Goal: Information Seeking & Learning: Learn about a topic

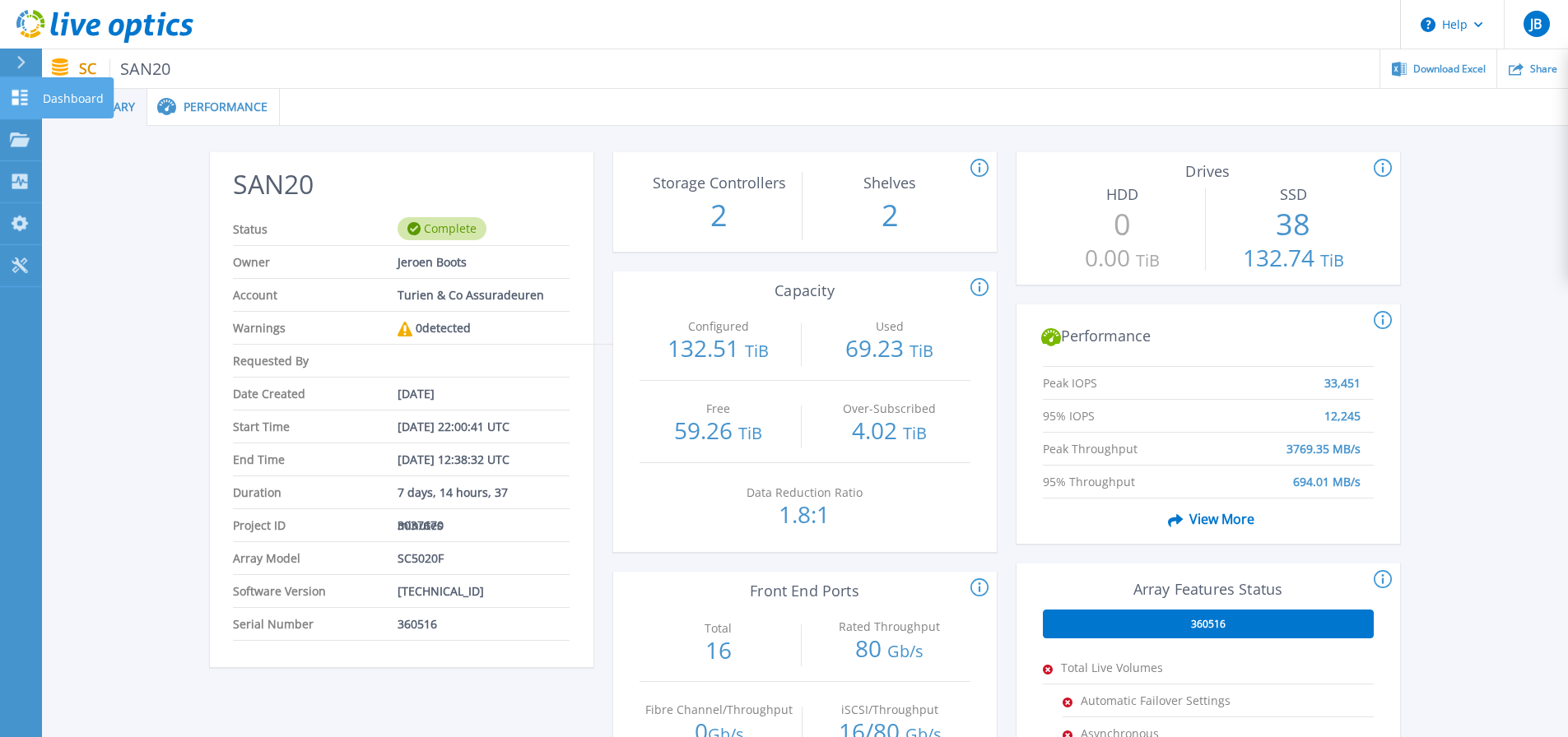
click at [15, 94] on icon at bounding box center [19, 97] width 16 height 16
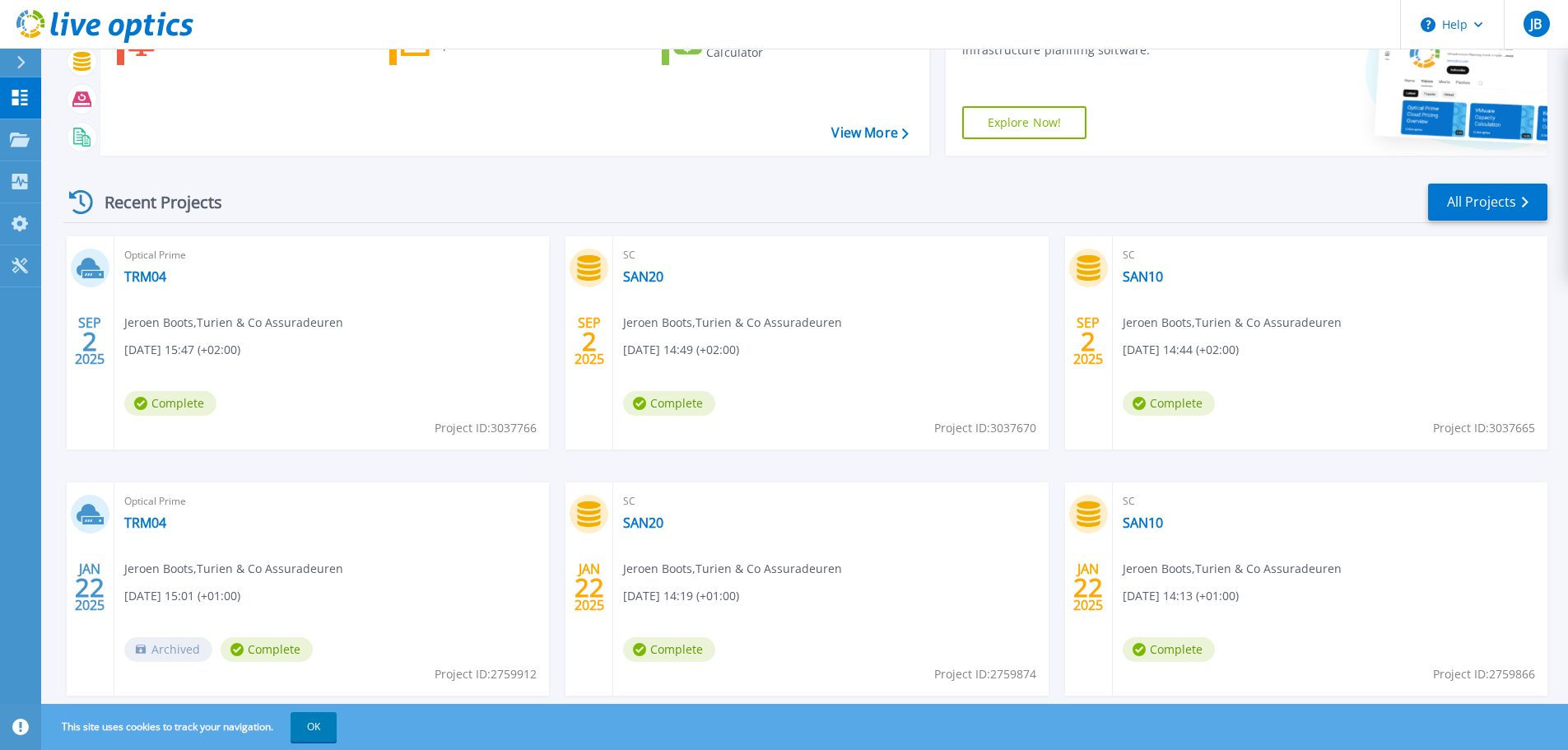
scroll to position [162, 0]
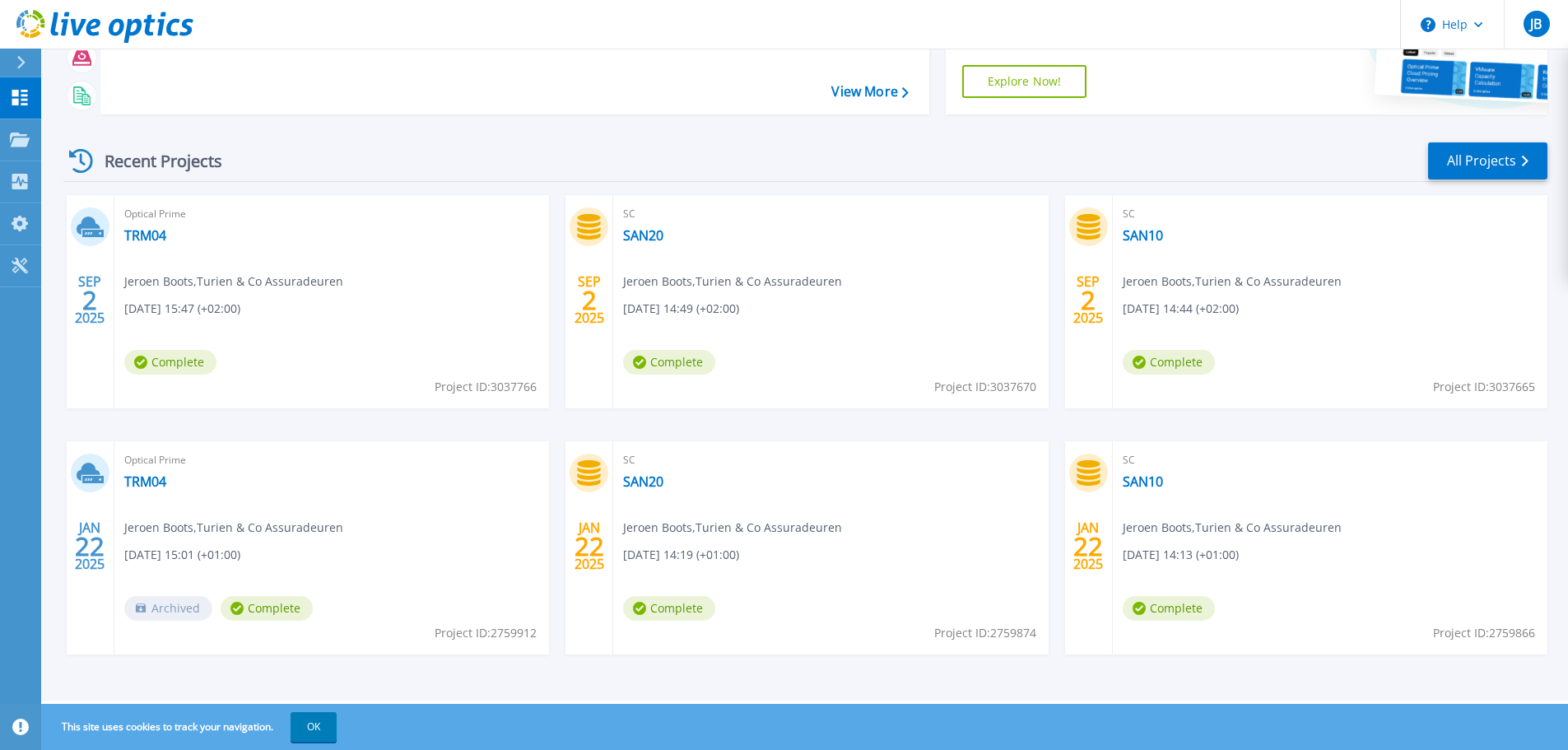
click at [212, 273] on span "Jeroen Boots , Turien & Co Assuradeuren" at bounding box center [233, 282] width 219 height 18
click at [81, 234] on icon at bounding box center [91, 227] width 27 height 26
click at [275, 380] on div "Optical Prime TRM04 Jeroen Boots , Turien & Co Assuradeuren 09/02/2025, 15:47 (…" at bounding box center [331, 301] width 435 height 213
click at [275, 379] on div "Optical Prime TRM04 Jeroen Boots , Turien & Co Assuradeuren 09/02/2025, 15:47 (…" at bounding box center [331, 301] width 435 height 213
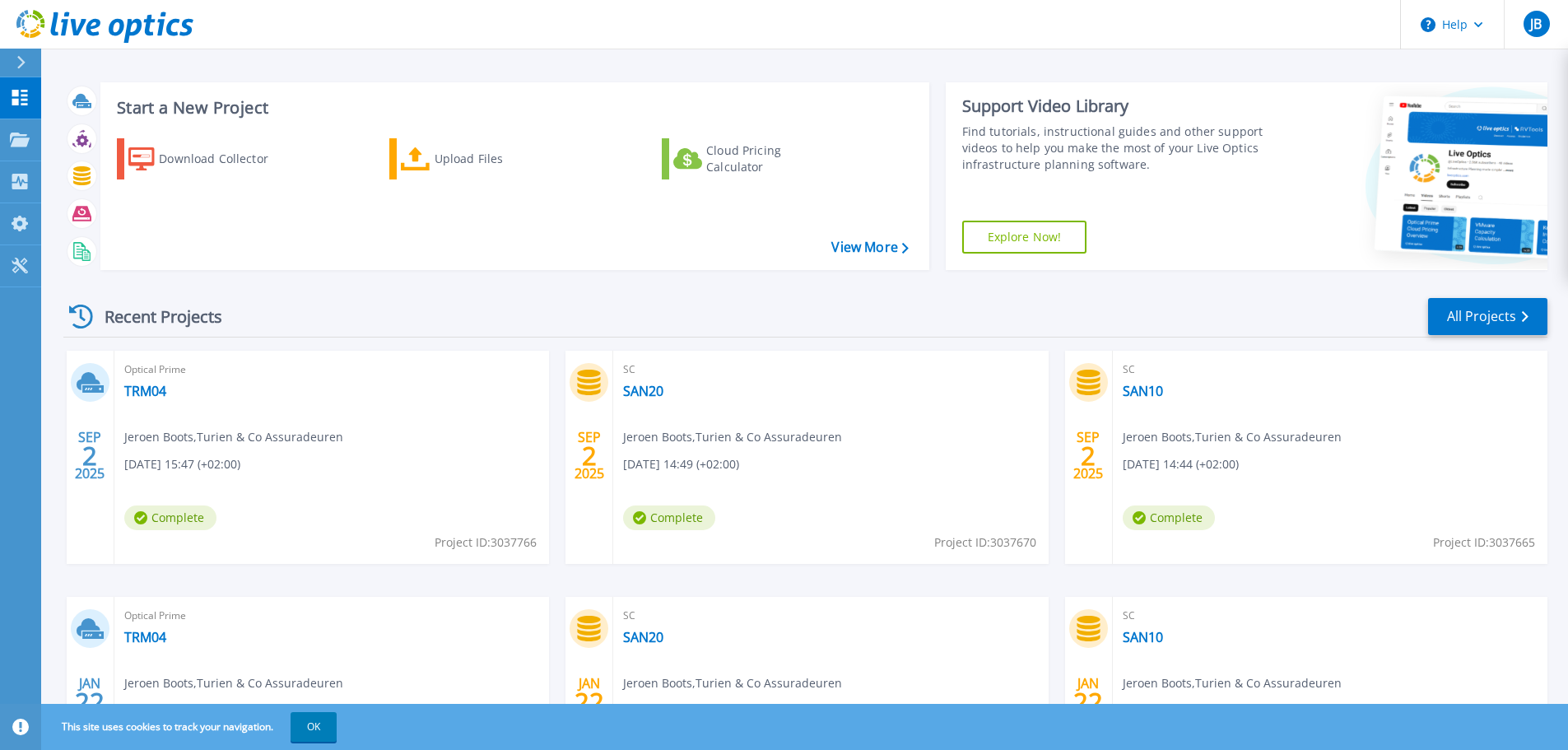
scroll to position [0, 0]
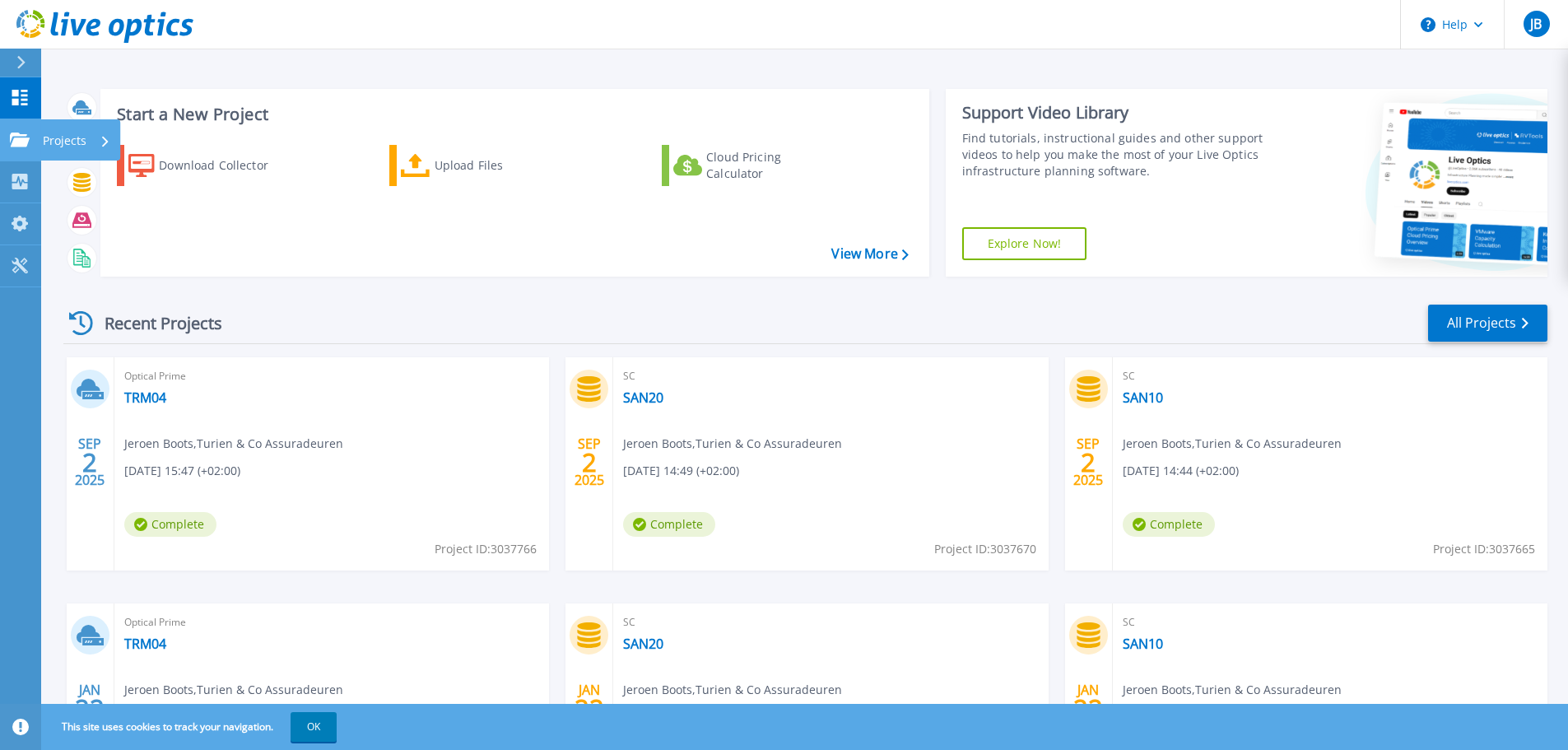
click at [15, 138] on icon at bounding box center [20, 139] width 20 height 14
click at [301, 408] on div "Optical Prime TRM04 Jeroen Boots , Turien & Co Assuradeuren 09/02/2025, 15:47 (…" at bounding box center [331, 463] width 435 height 213
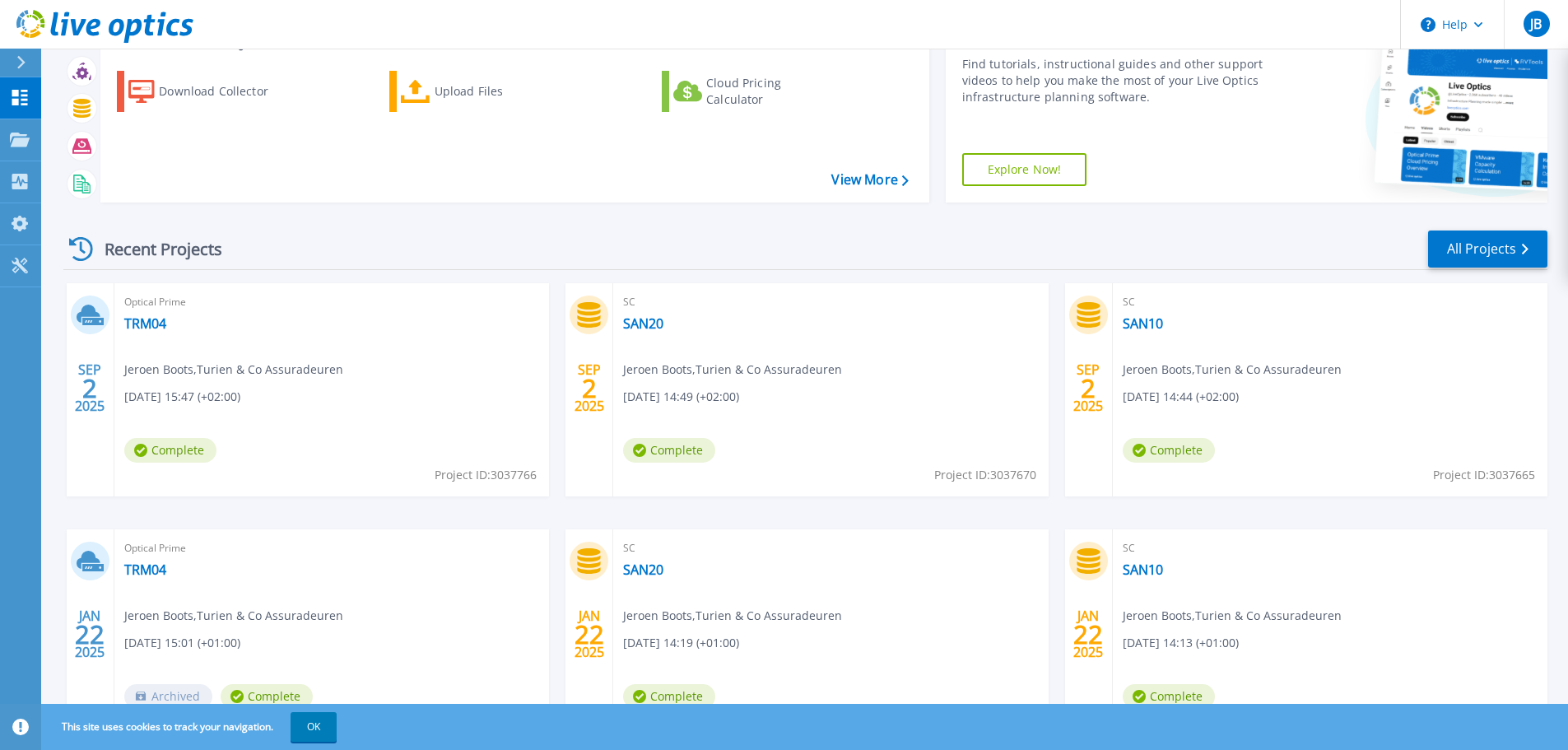
scroll to position [162, 0]
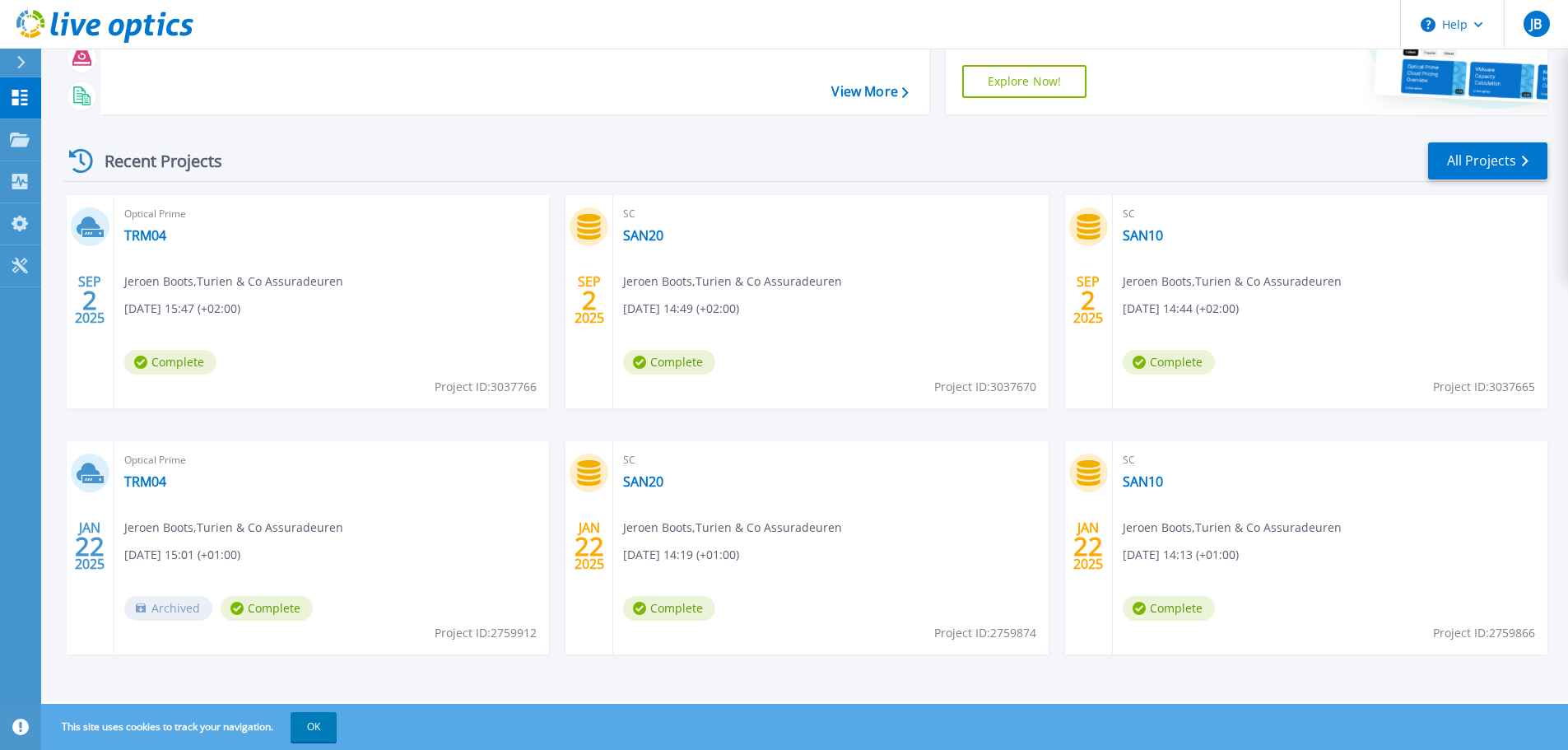
click at [369, 383] on div "Optical Prime TRM04 Jeroen Boots , Turien & Co Assuradeuren 09/02/2025, 15:47 (…" at bounding box center [331, 301] width 435 height 213
click at [82, 306] on span "2" at bounding box center [90, 299] width 15 height 14
click at [154, 366] on span "Complete" at bounding box center [170, 361] width 92 height 25
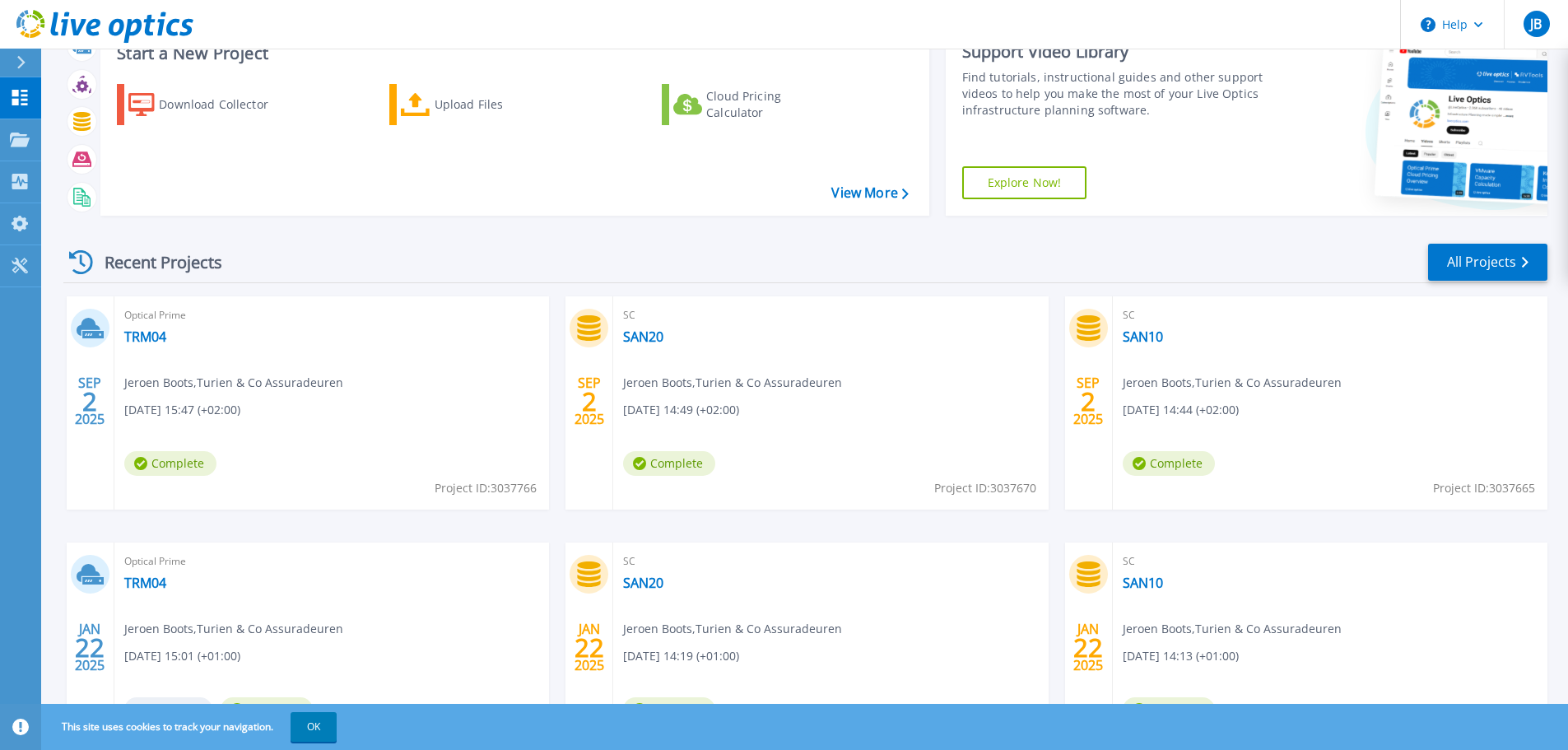
scroll to position [0, 0]
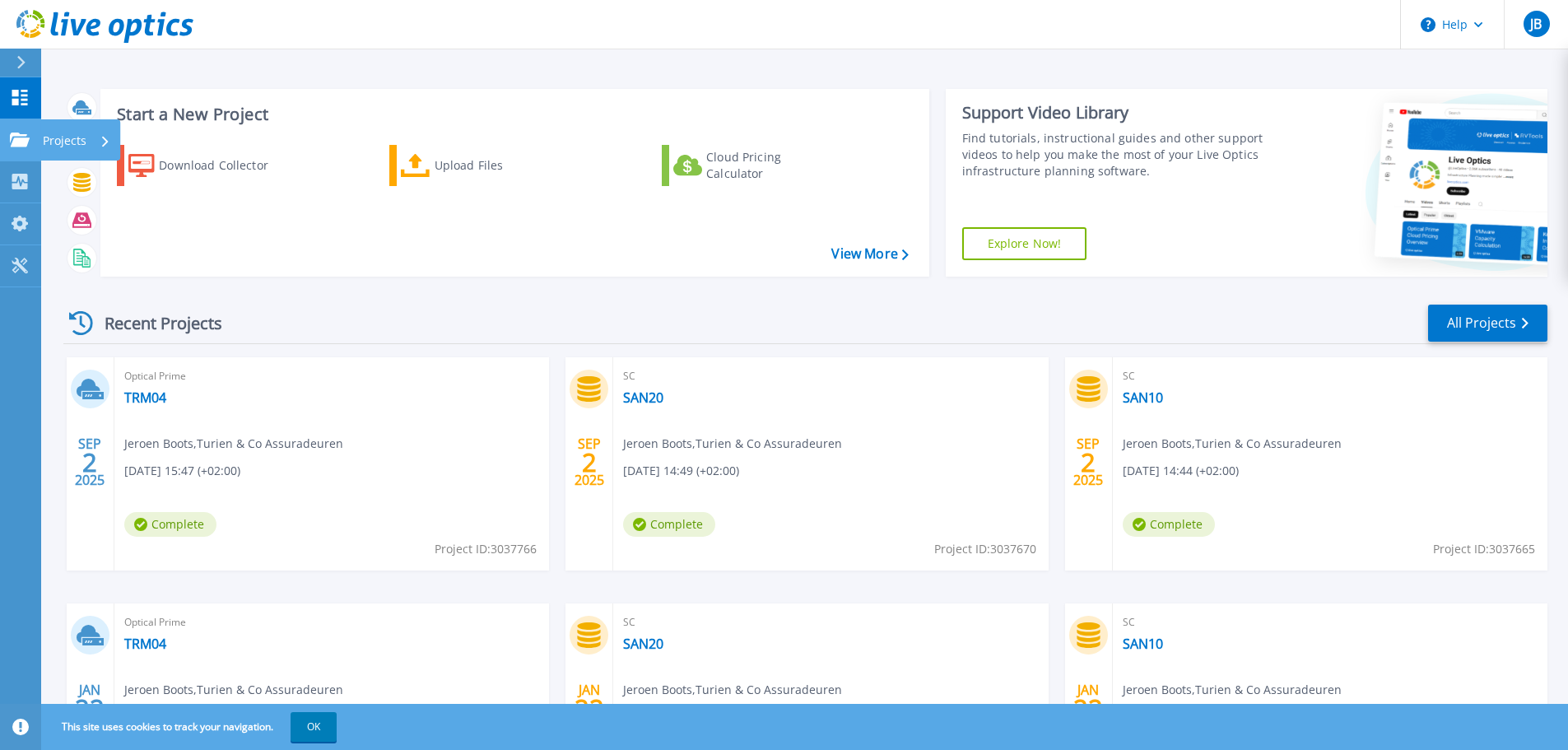
click at [102, 145] on icon at bounding box center [105, 141] width 6 height 11
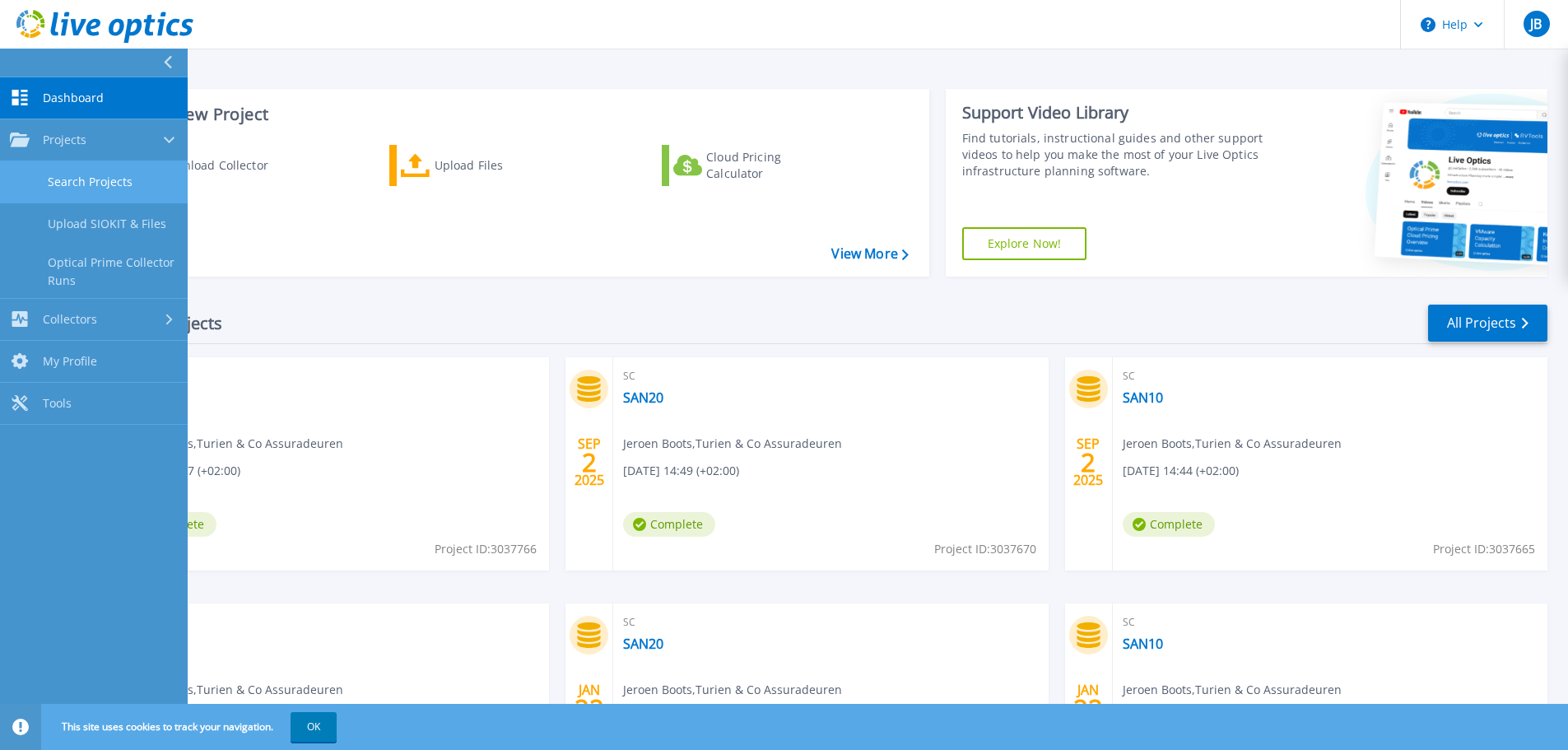
click at [115, 190] on link "Search Projects" at bounding box center [93, 182] width 188 height 42
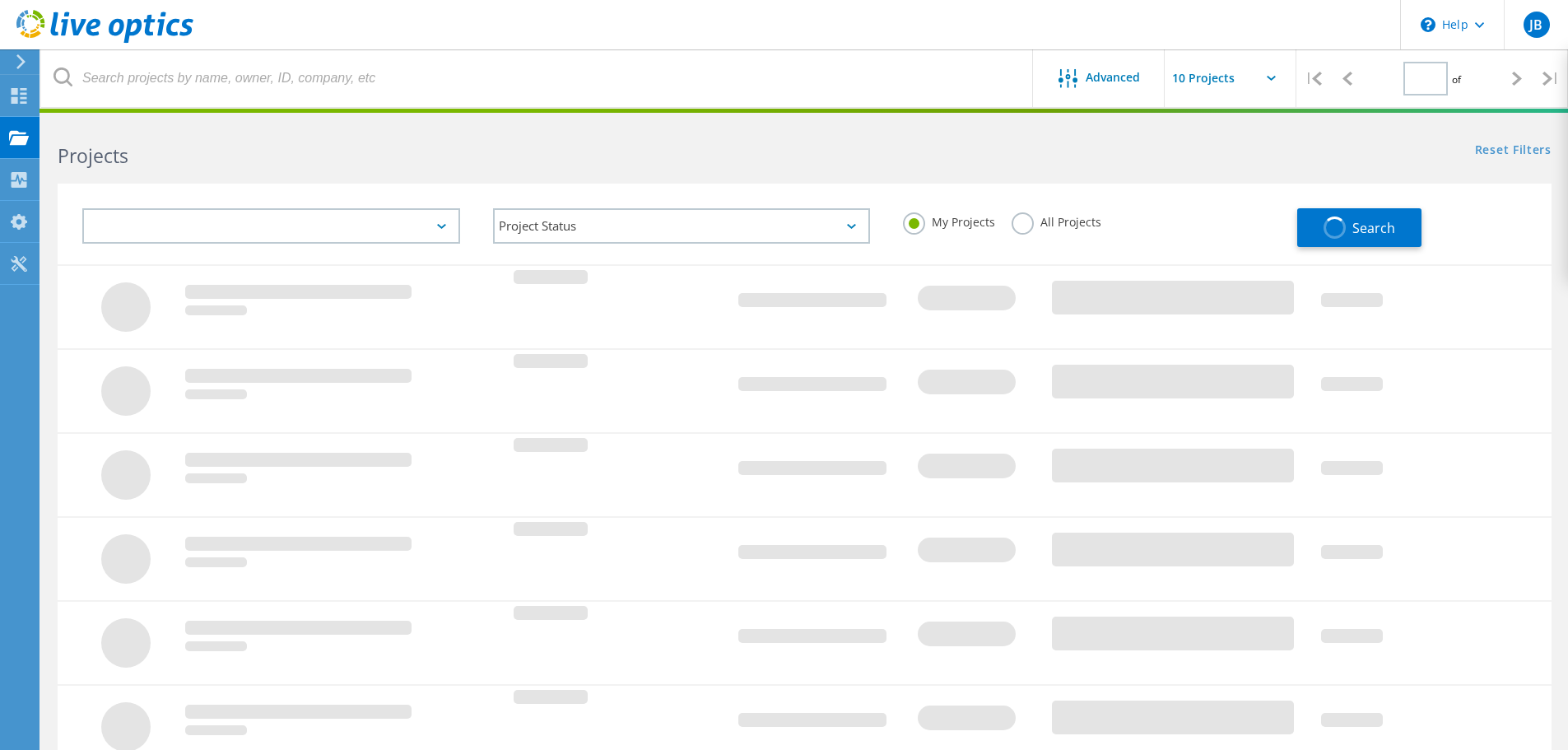
type input "1"
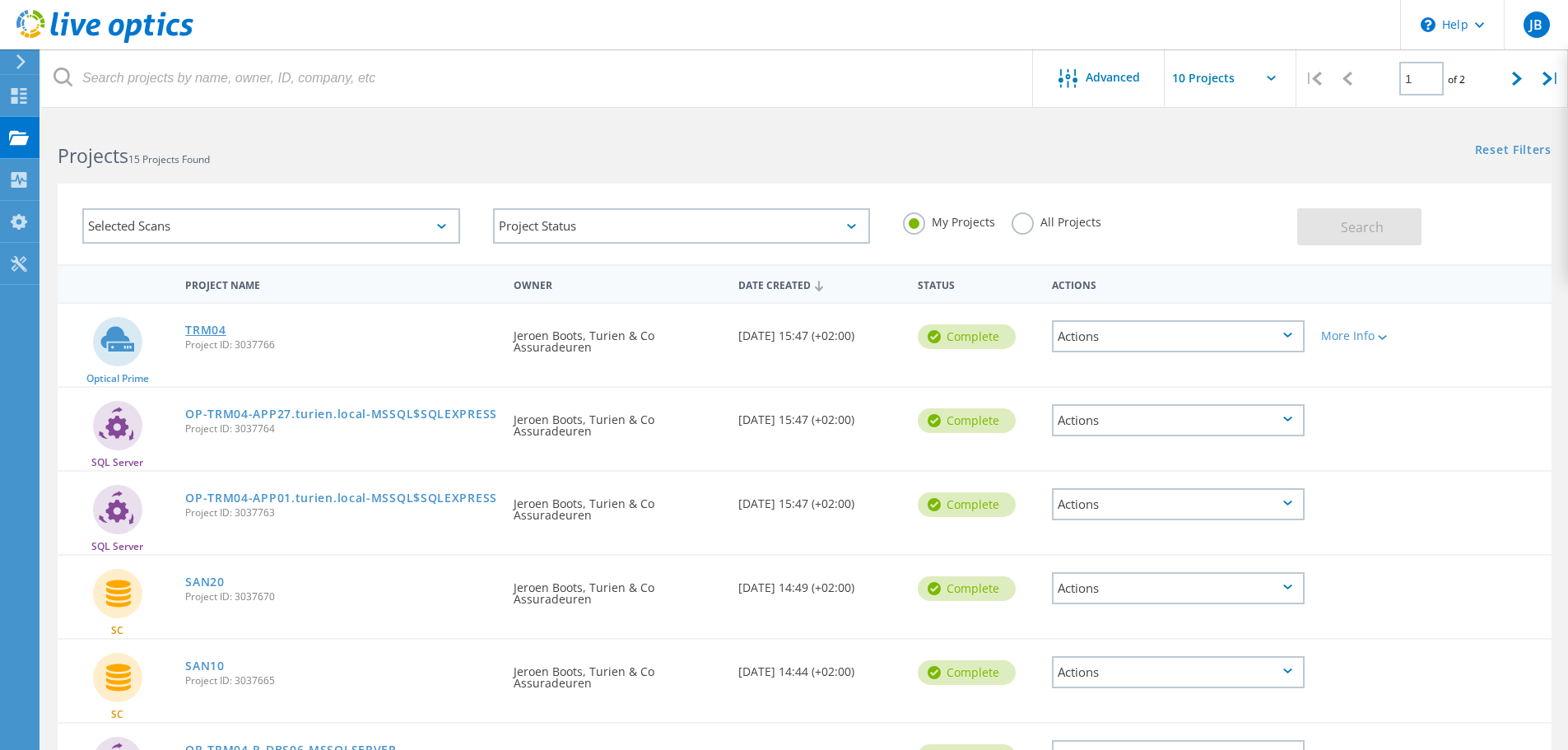
click at [205, 332] on link "TRM04" at bounding box center [205, 330] width 41 height 12
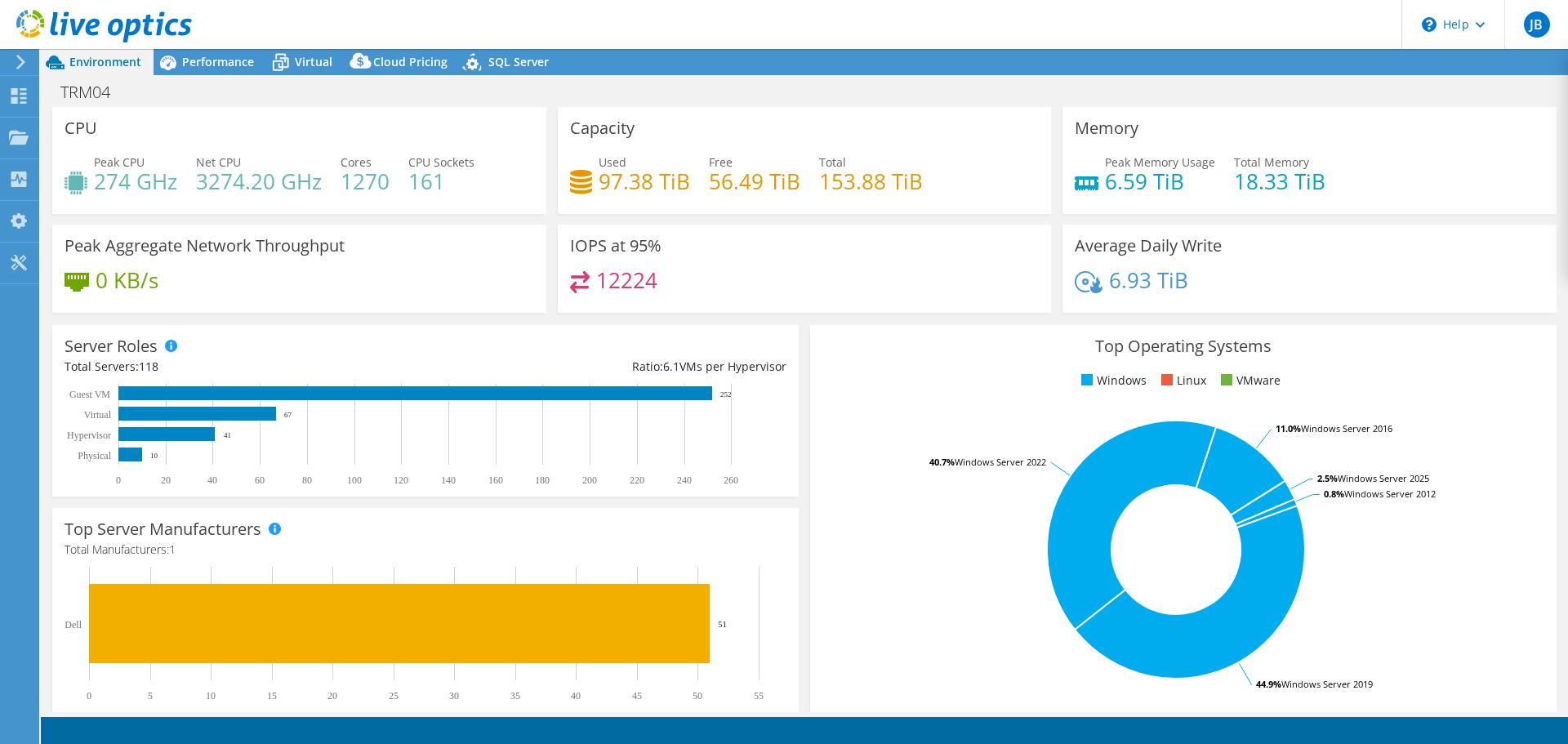
select select "USD"
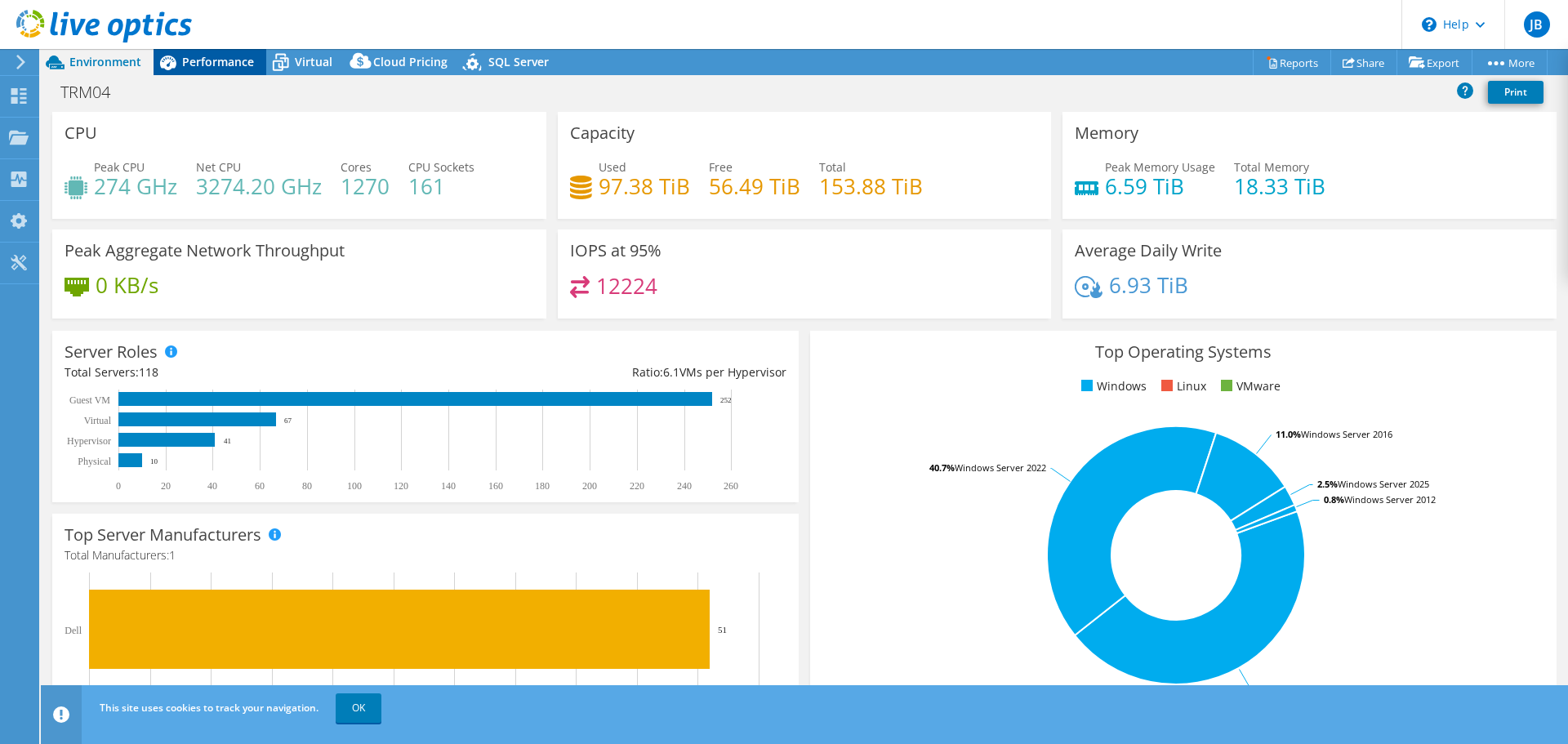
click at [208, 53] on div "Performance" at bounding box center [210, 62] width 113 height 26
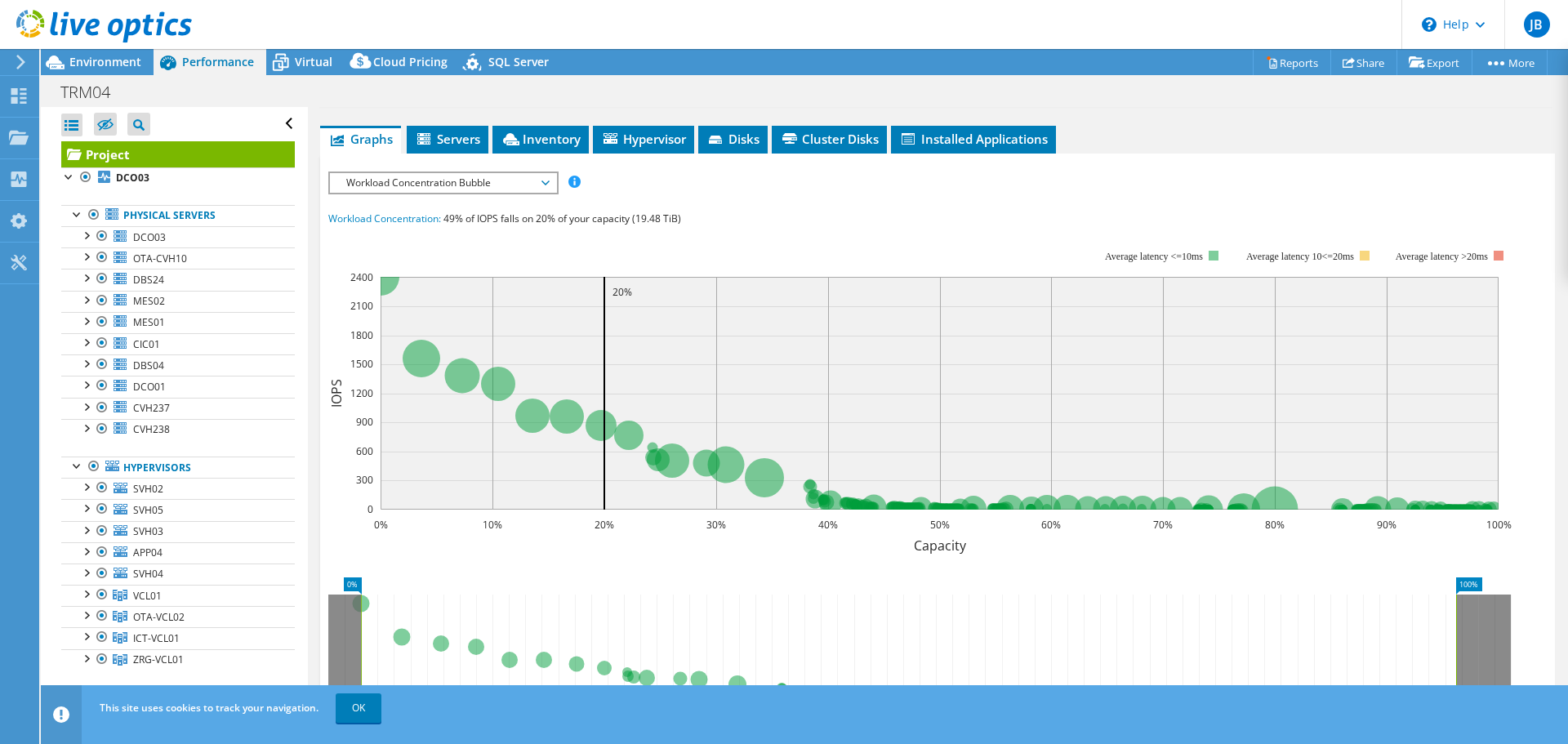
scroll to position [122, 0]
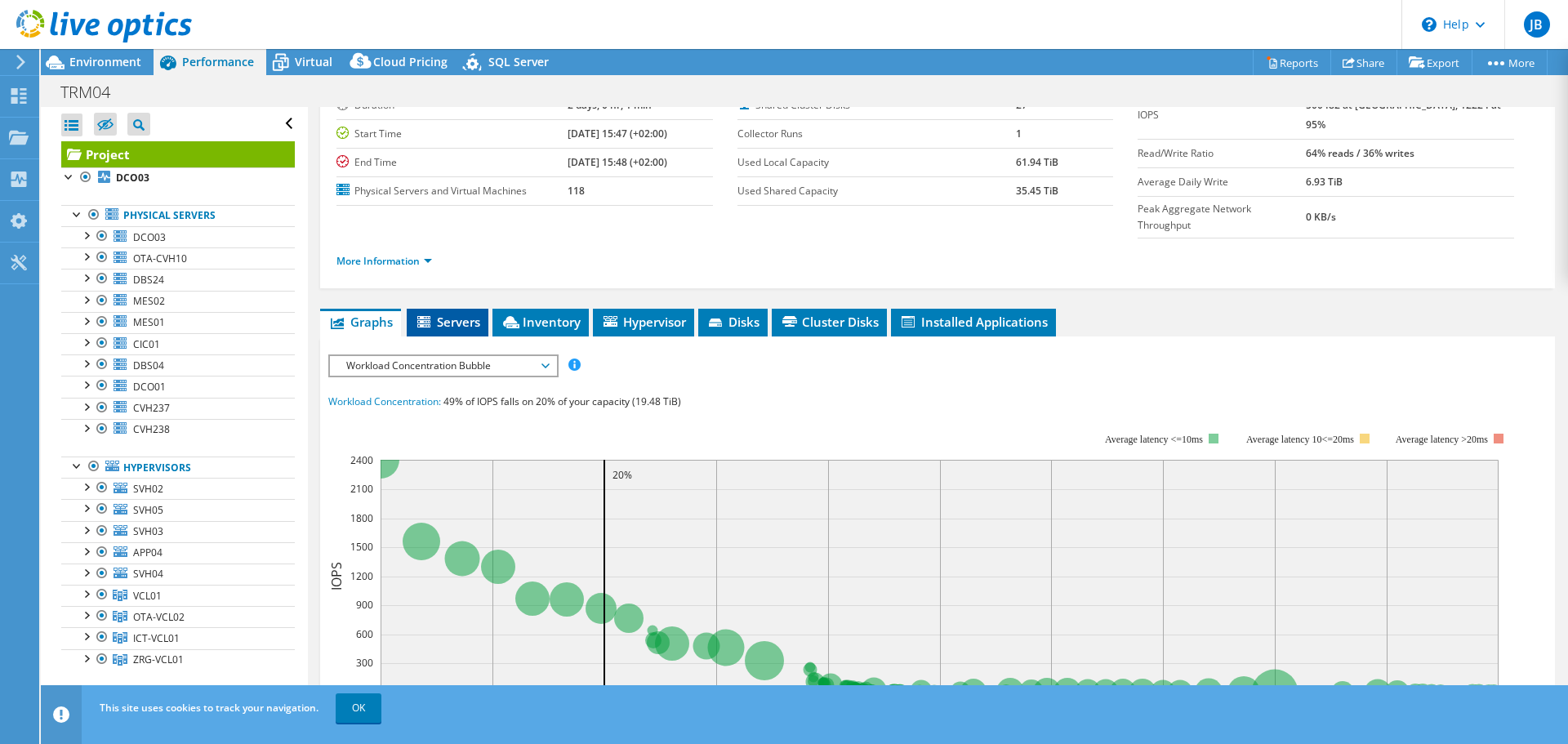
click at [426, 316] on icon at bounding box center [424, 321] width 13 height 12
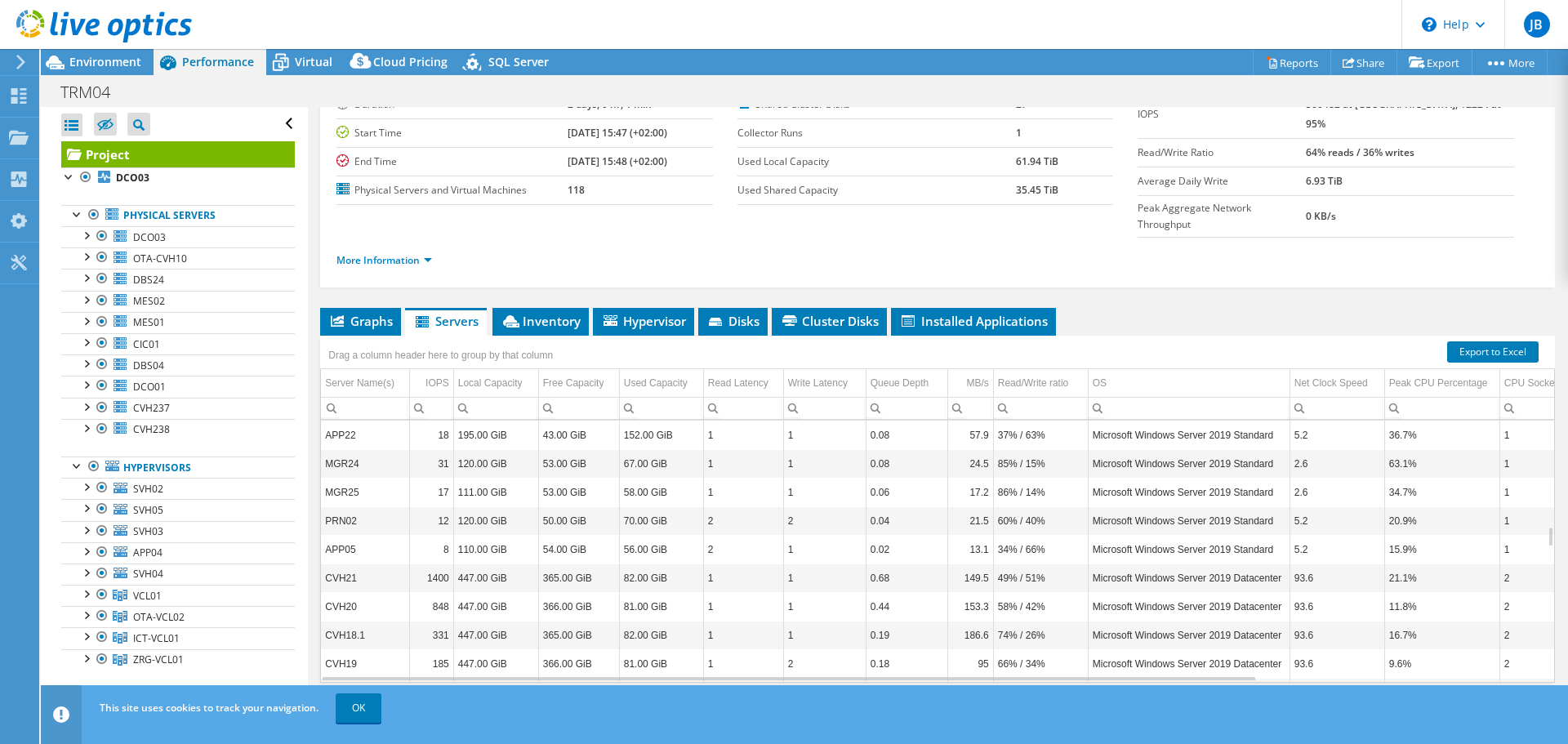
scroll to position [1568, 0]
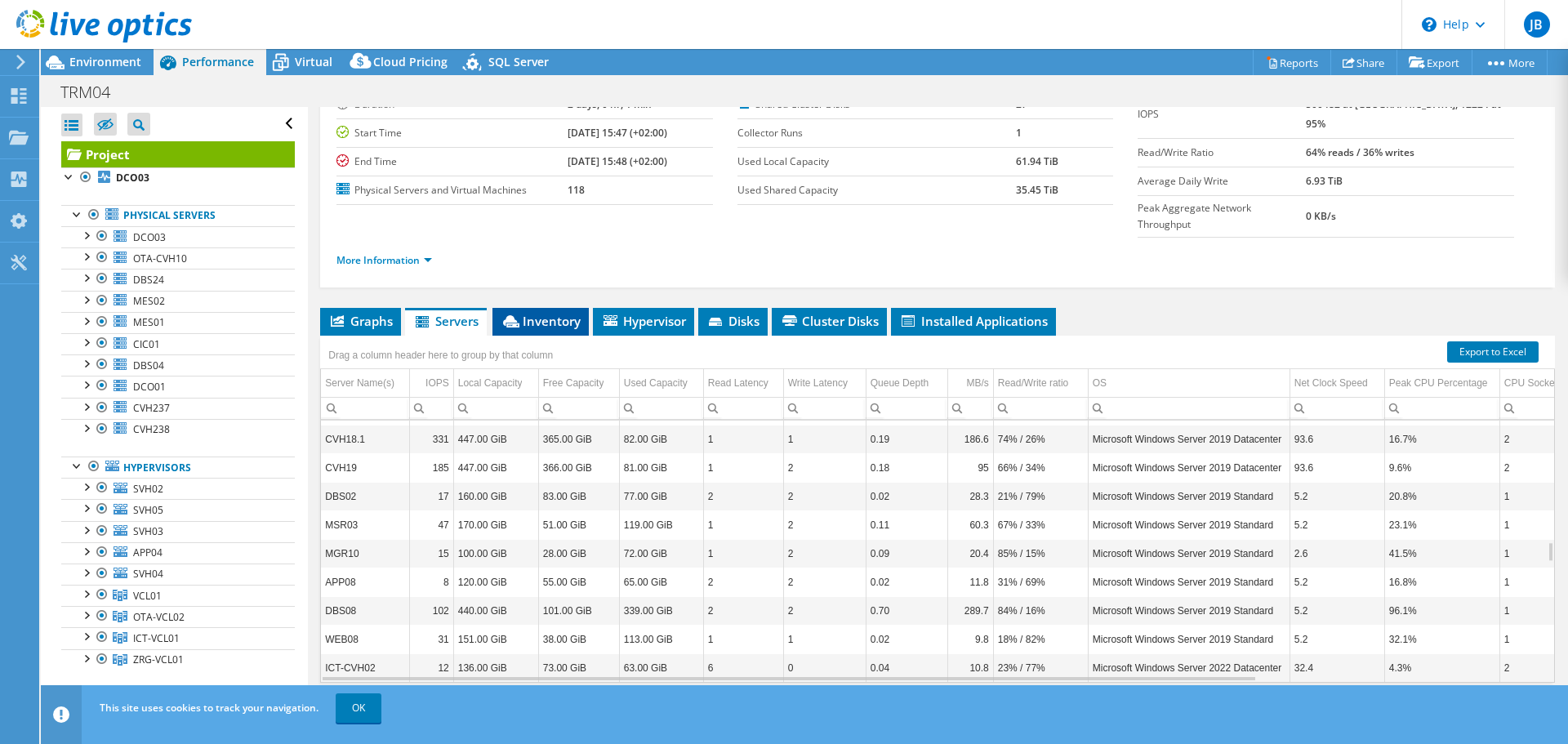
click at [566, 313] on span "Inventory" at bounding box center [541, 321] width 80 height 16
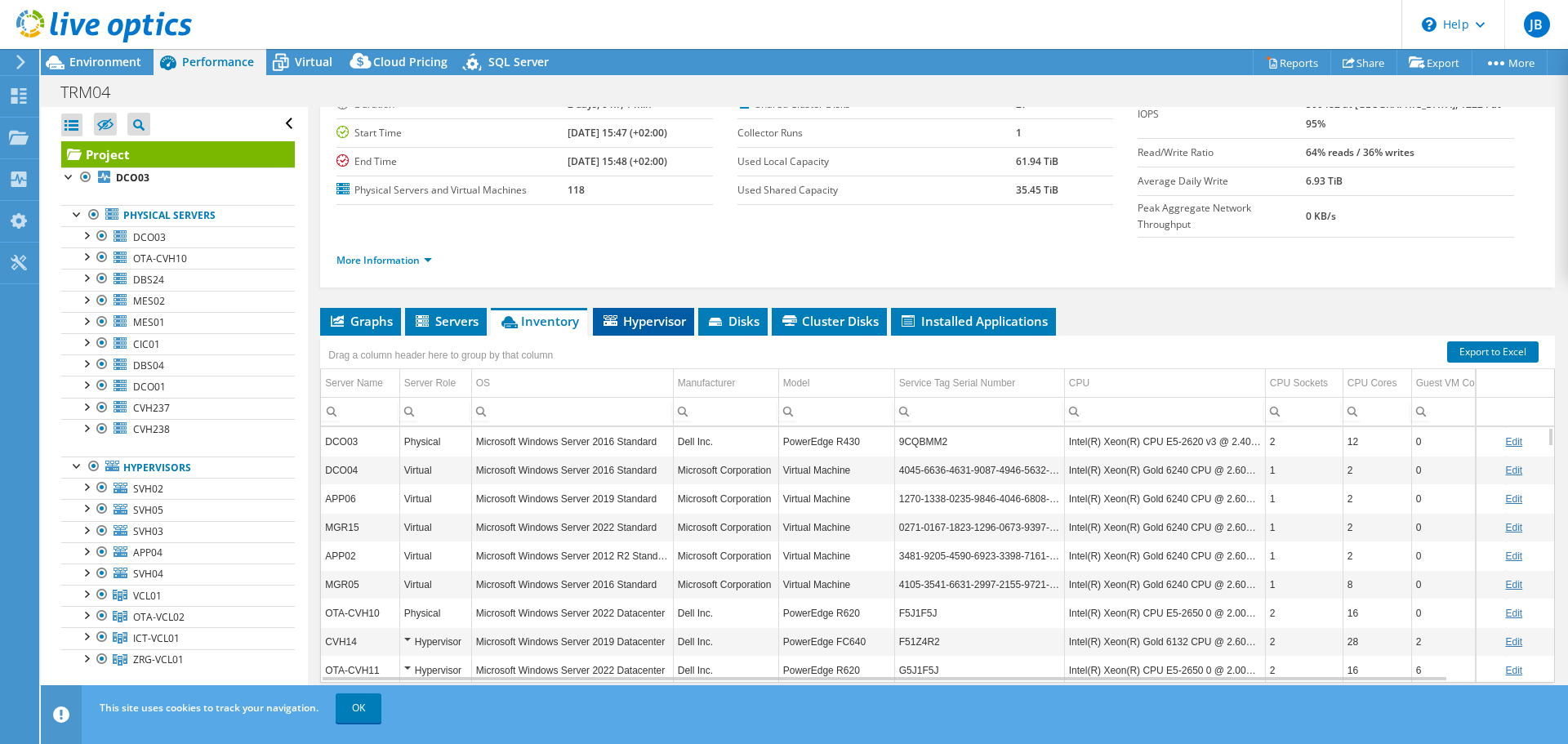
click at [663, 313] on span "Hypervisor" at bounding box center [643, 321] width 85 height 16
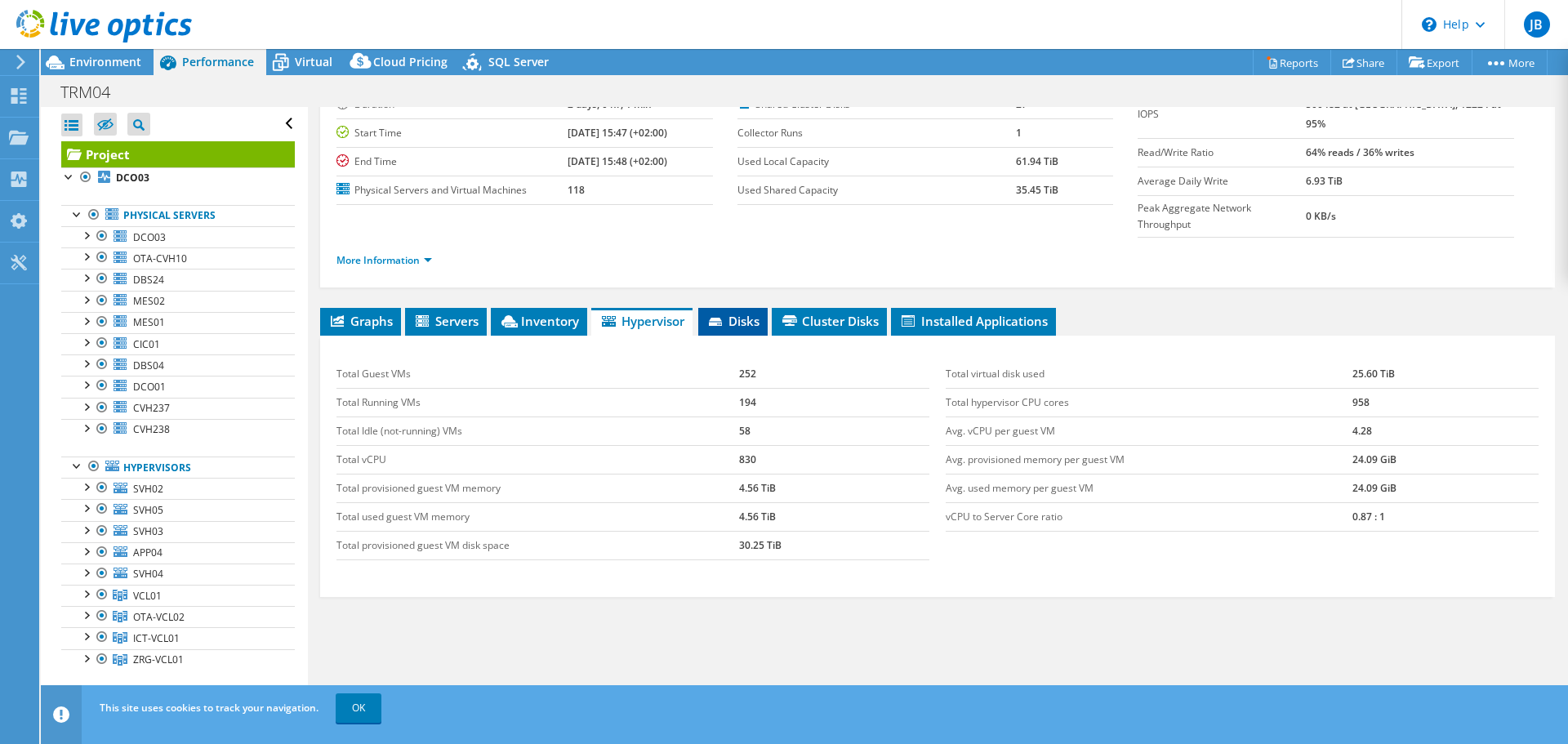
click at [740, 313] on span "Disks" at bounding box center [732, 321] width 53 height 16
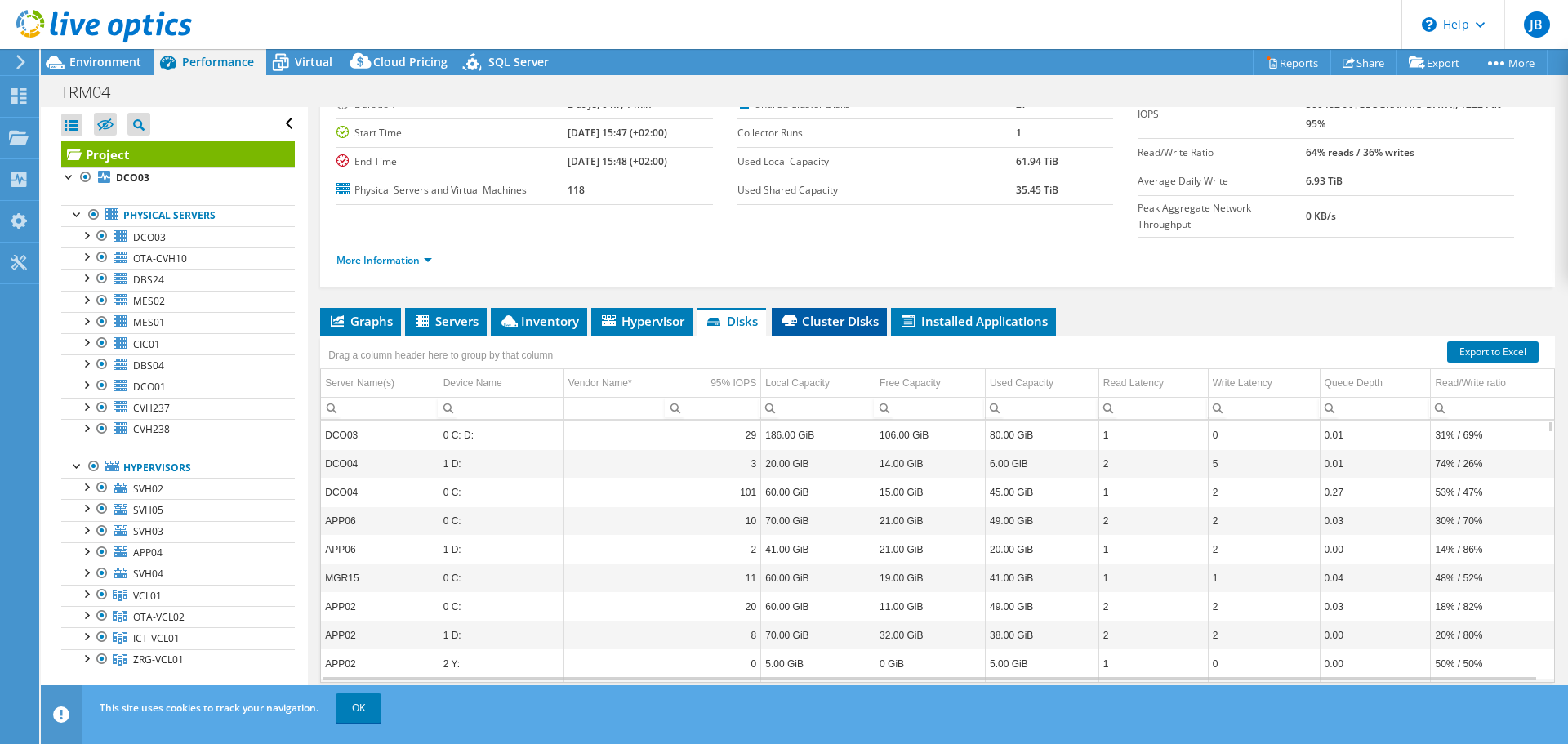
click at [828, 313] on span "Cluster Disks" at bounding box center [828, 321] width 99 height 16
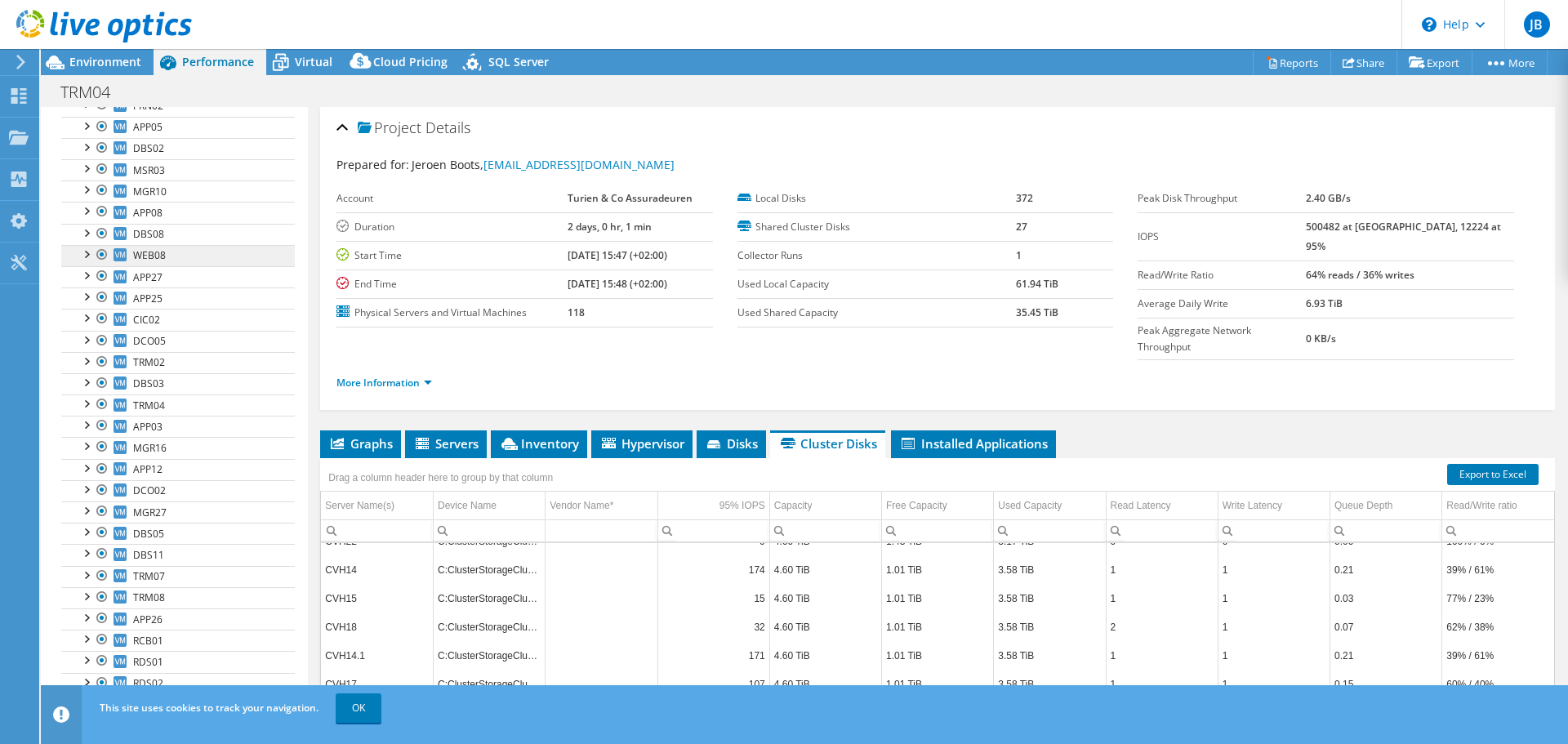
scroll to position [1092, 0]
click at [121, 61] on span "Environment" at bounding box center [104, 61] width 72 height 15
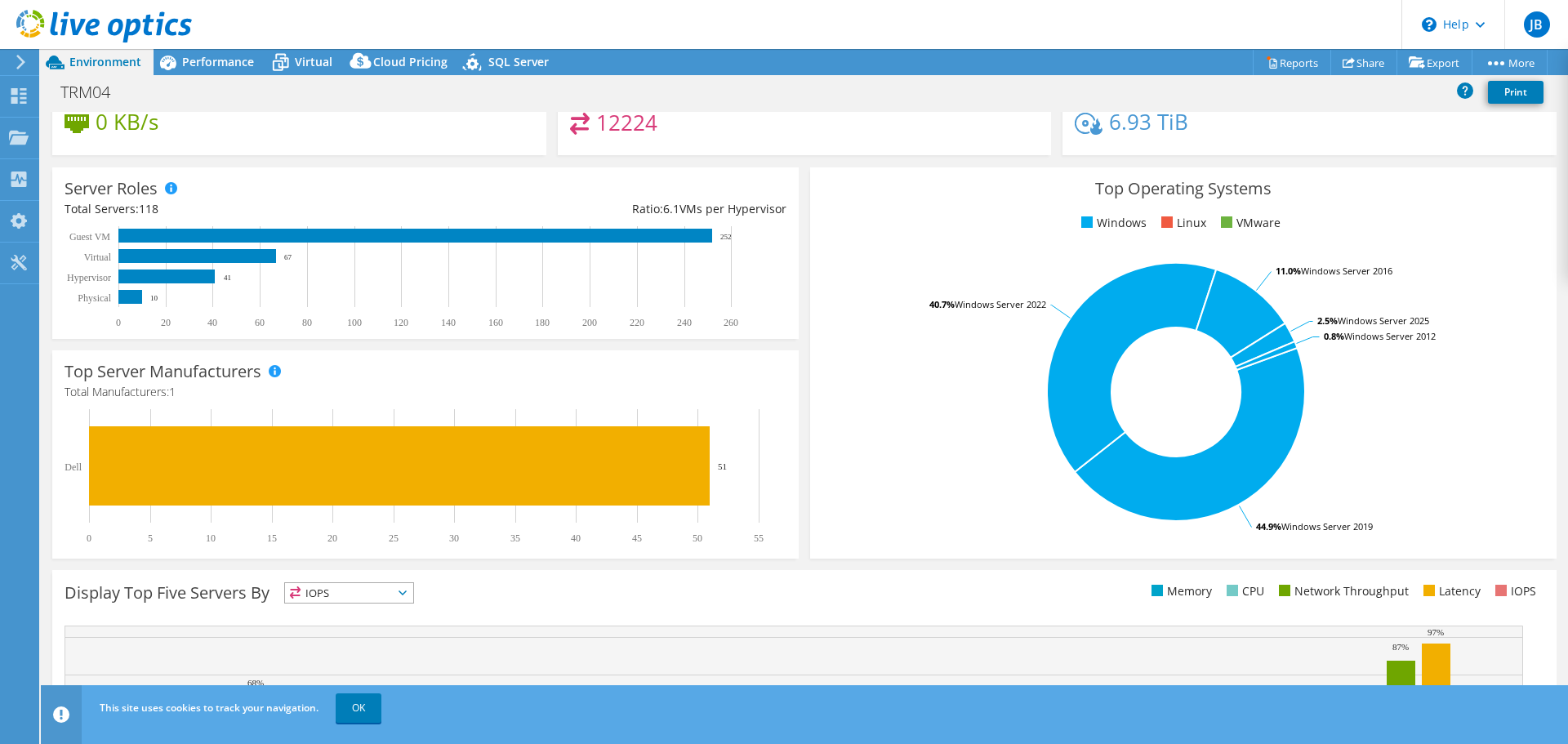
scroll to position [0, 0]
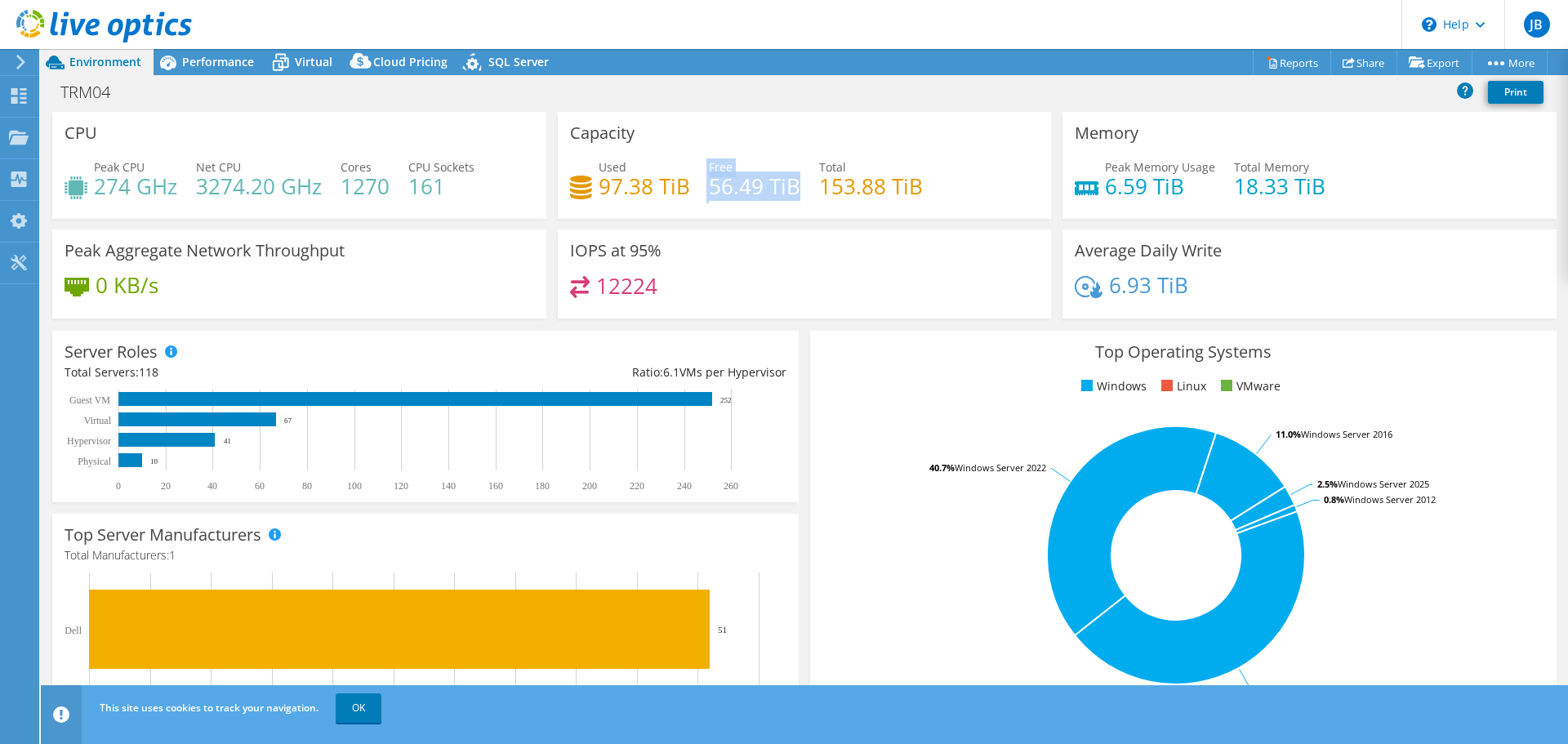
drag, startPoint x: 699, startPoint y: 190, endPoint x: 794, endPoint y: 188, distance: 95.0
click at [793, 188] on div "Used 97.38 TiB Free 56.49 TiB Total 153.88 TiB" at bounding box center [804, 185] width 469 height 53
drag, startPoint x: 681, startPoint y: 285, endPoint x: 773, endPoint y: 280, distance: 92.1
click at [773, 280] on div "12224" at bounding box center [804, 293] width 469 height 35
